Goal: Information Seeking & Learning: Compare options

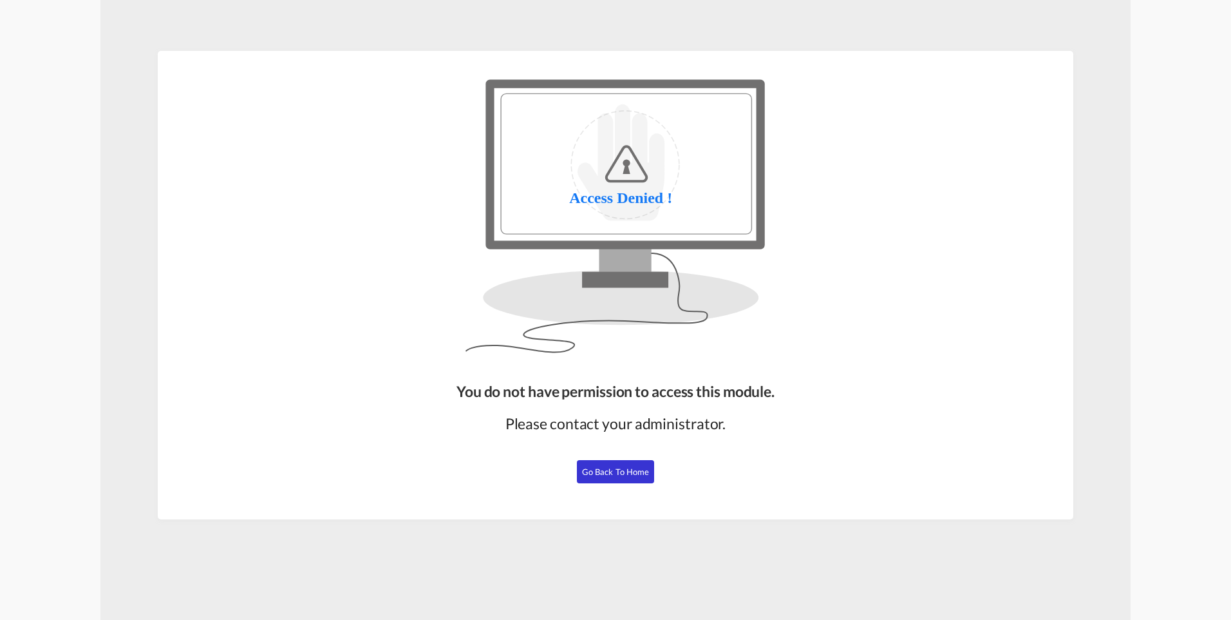
click at [631, 460] on button "Go Back to Home" at bounding box center [615, 471] width 77 height 23
